Goal: Navigation & Orientation: Find specific page/section

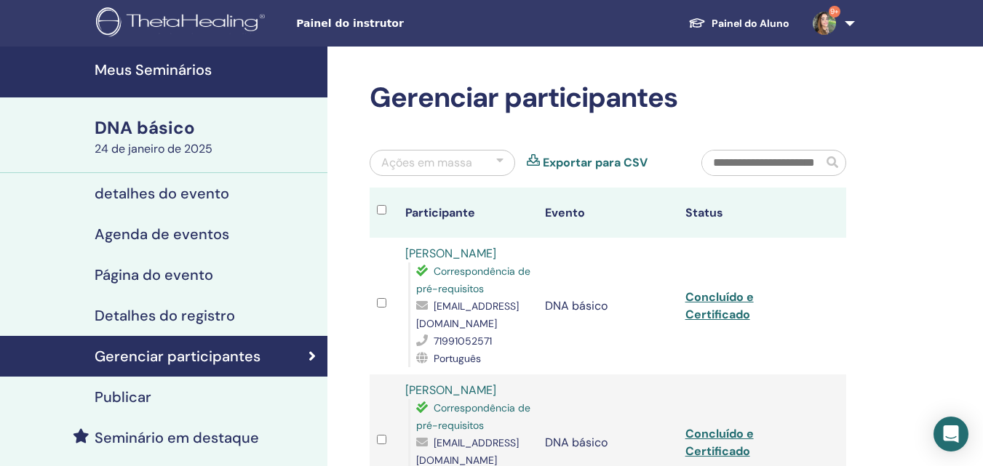
click at [186, 76] on font "Meus Seminários" at bounding box center [153, 69] width 117 height 19
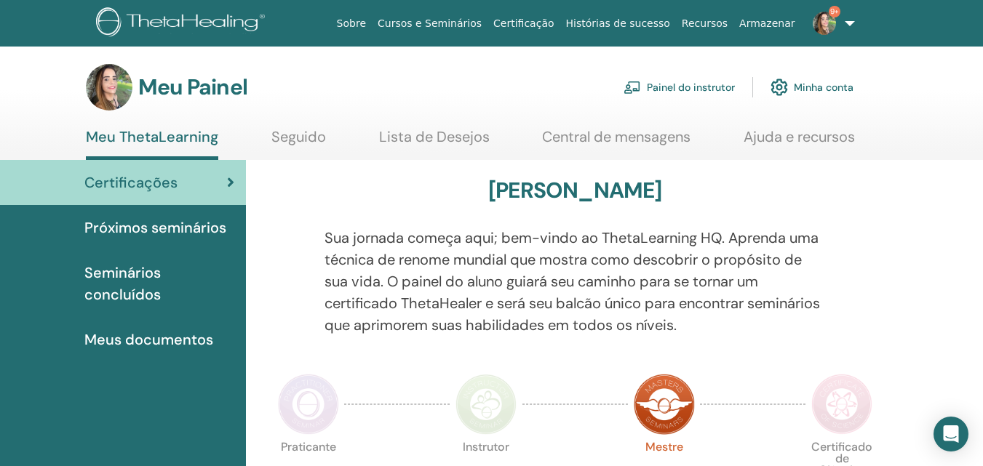
click at [700, 88] on font "Painel do instrutor" at bounding box center [691, 87] width 88 height 13
